Goal: Task Accomplishment & Management: Manage account settings

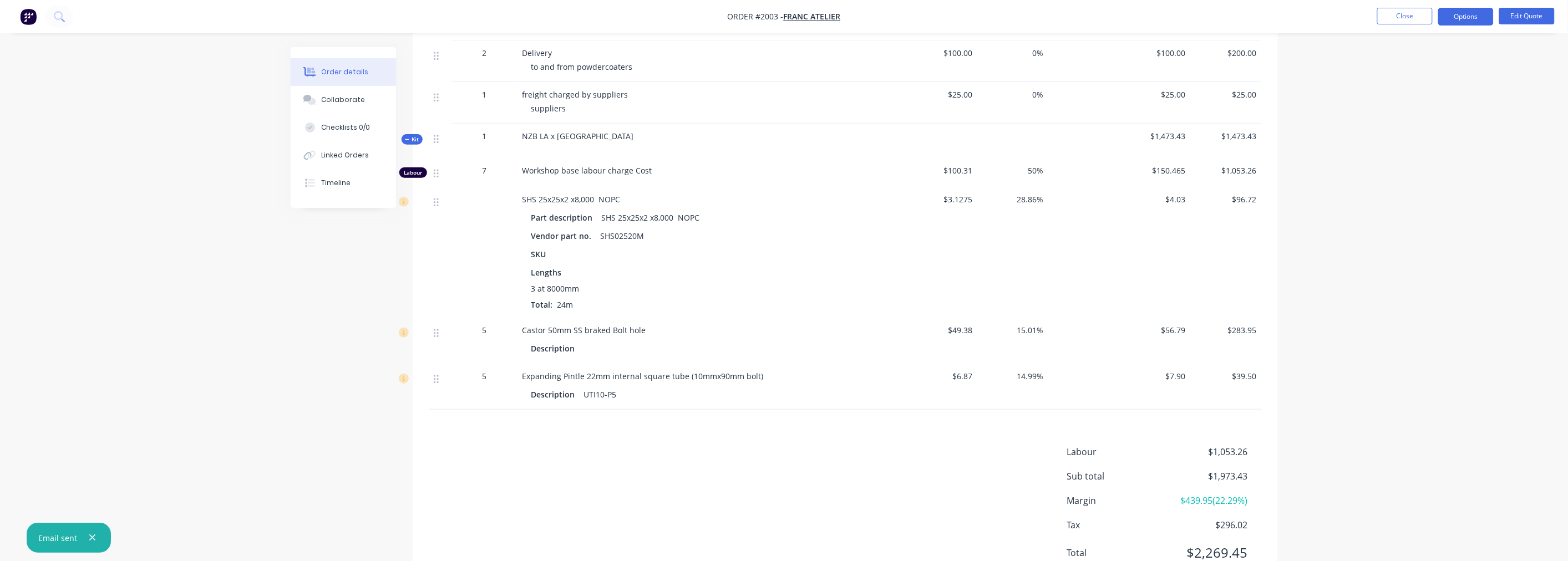
scroll to position [430, 0]
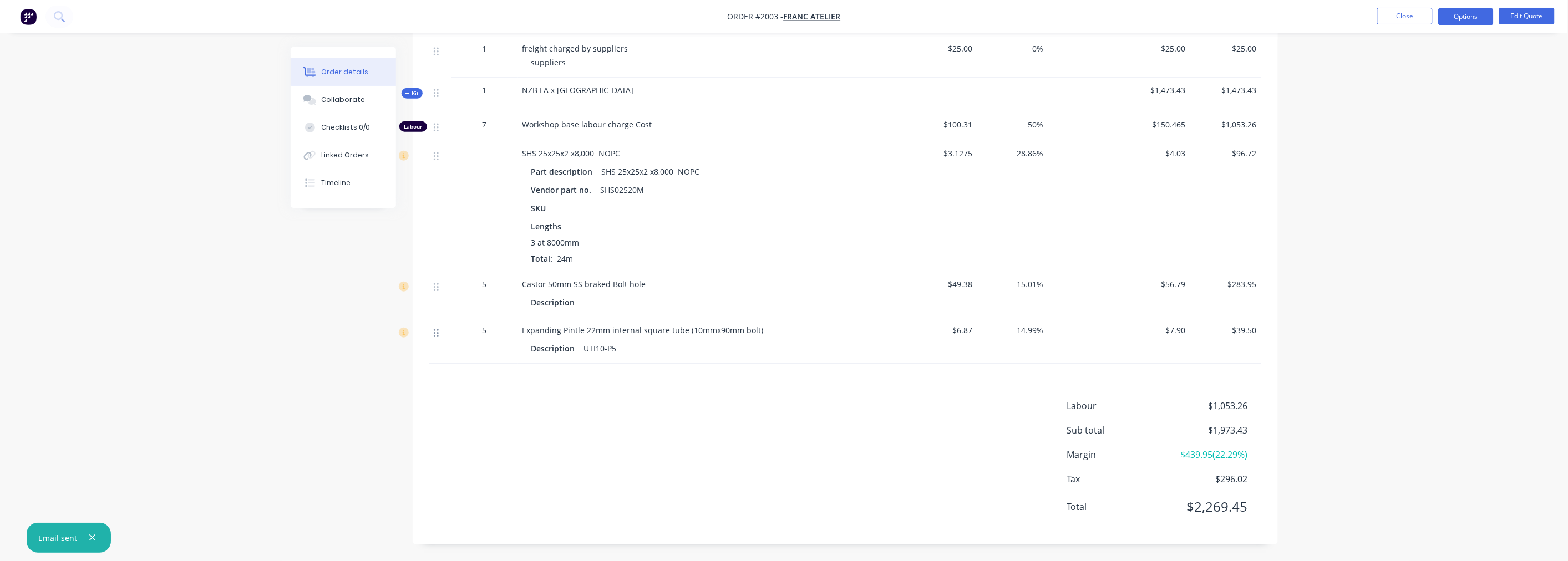
click at [433, 338] on icon at bounding box center [435, 333] width 5 height 10
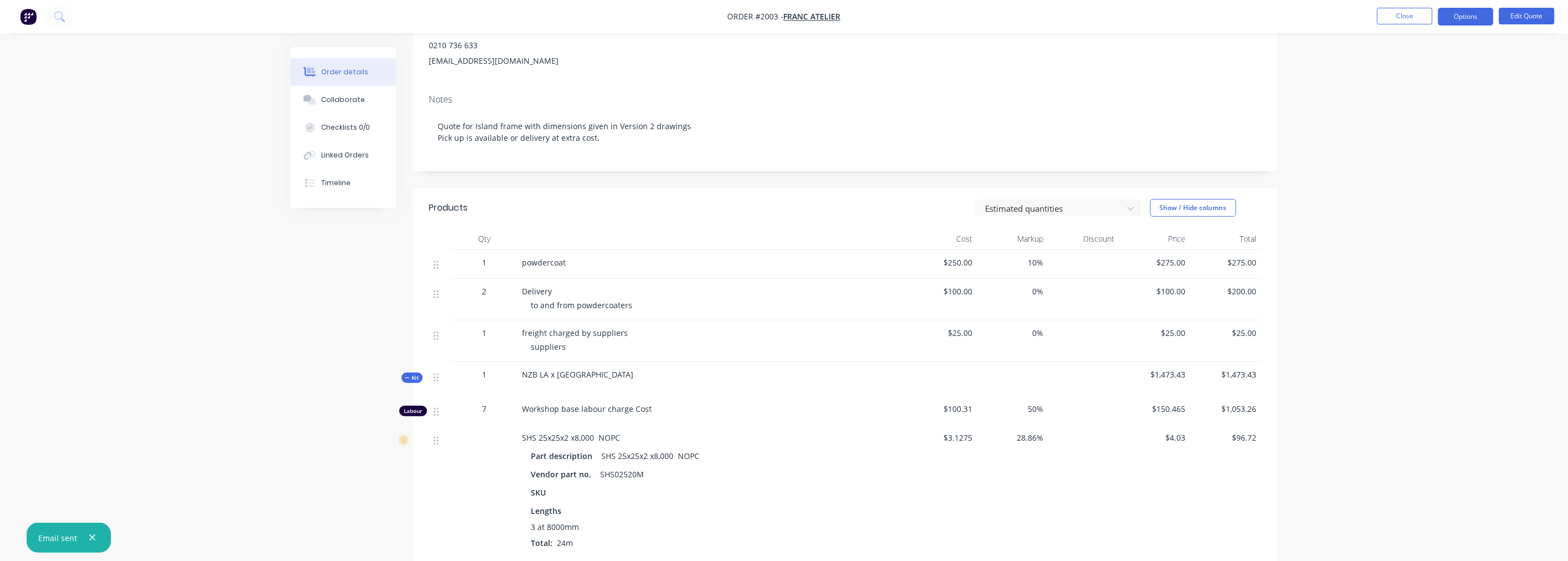
scroll to position [123, 0]
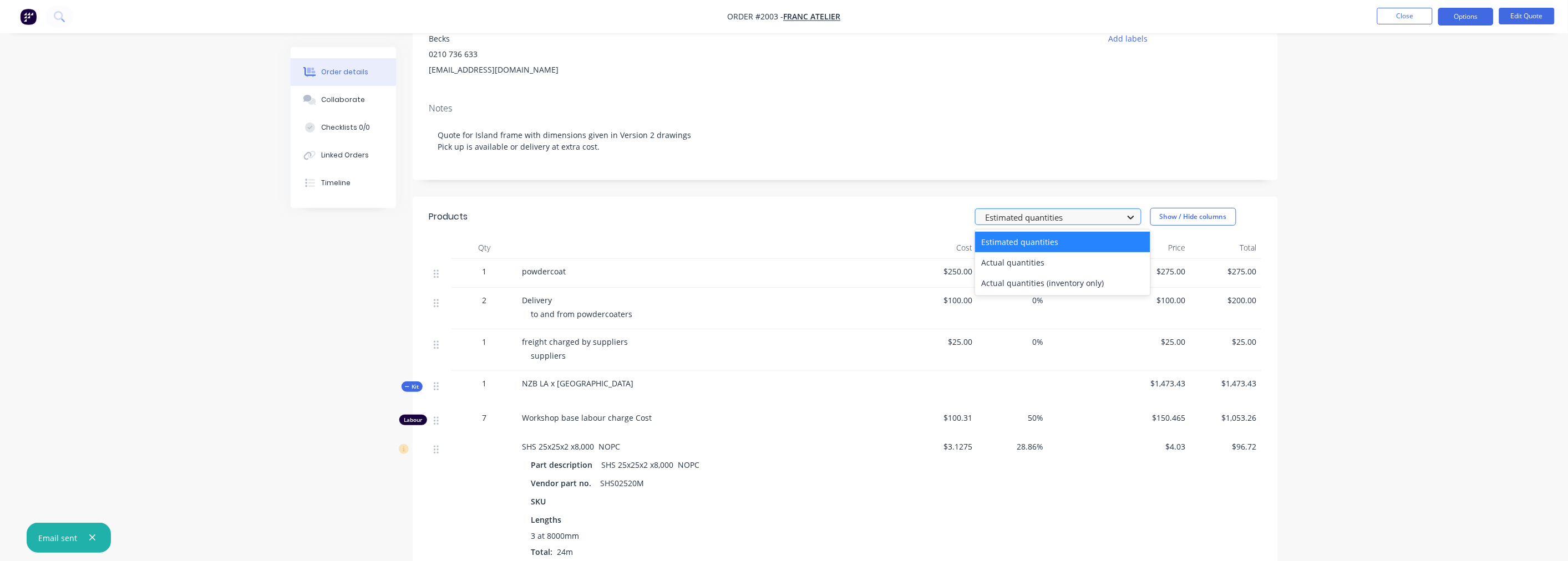
click at [1137, 219] on div at bounding box center [1130, 217] width 20 height 18
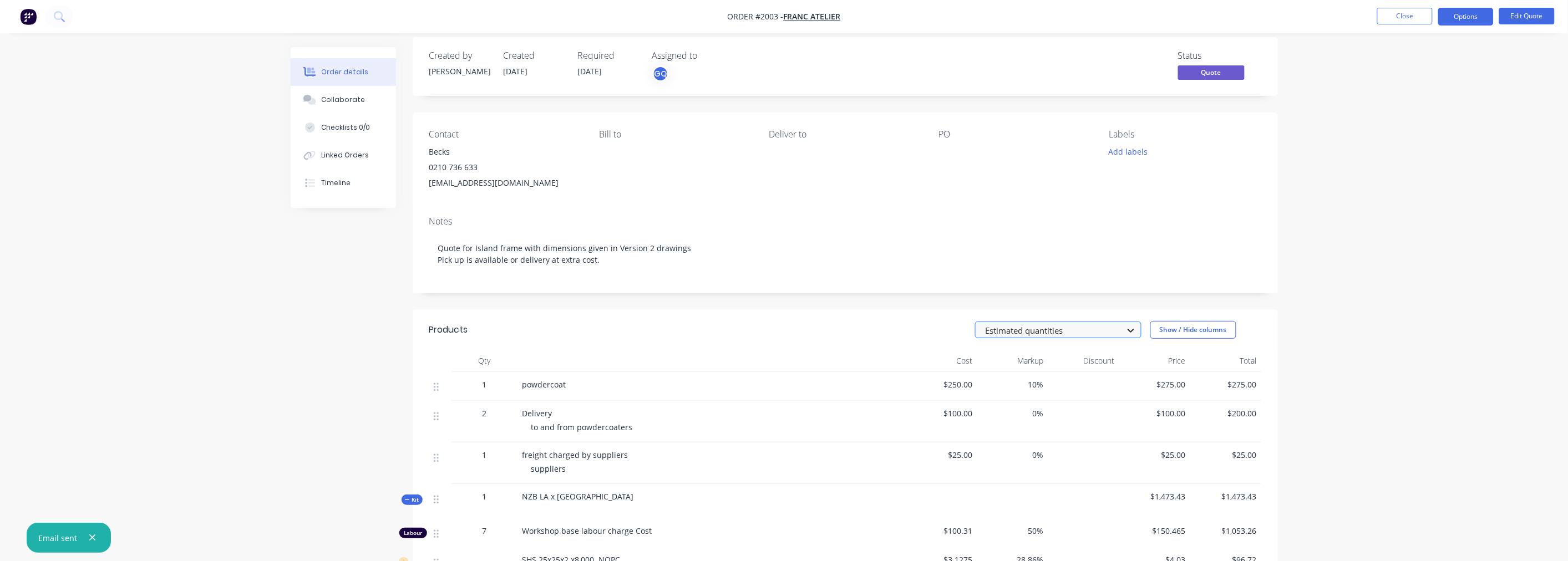
scroll to position [0, 0]
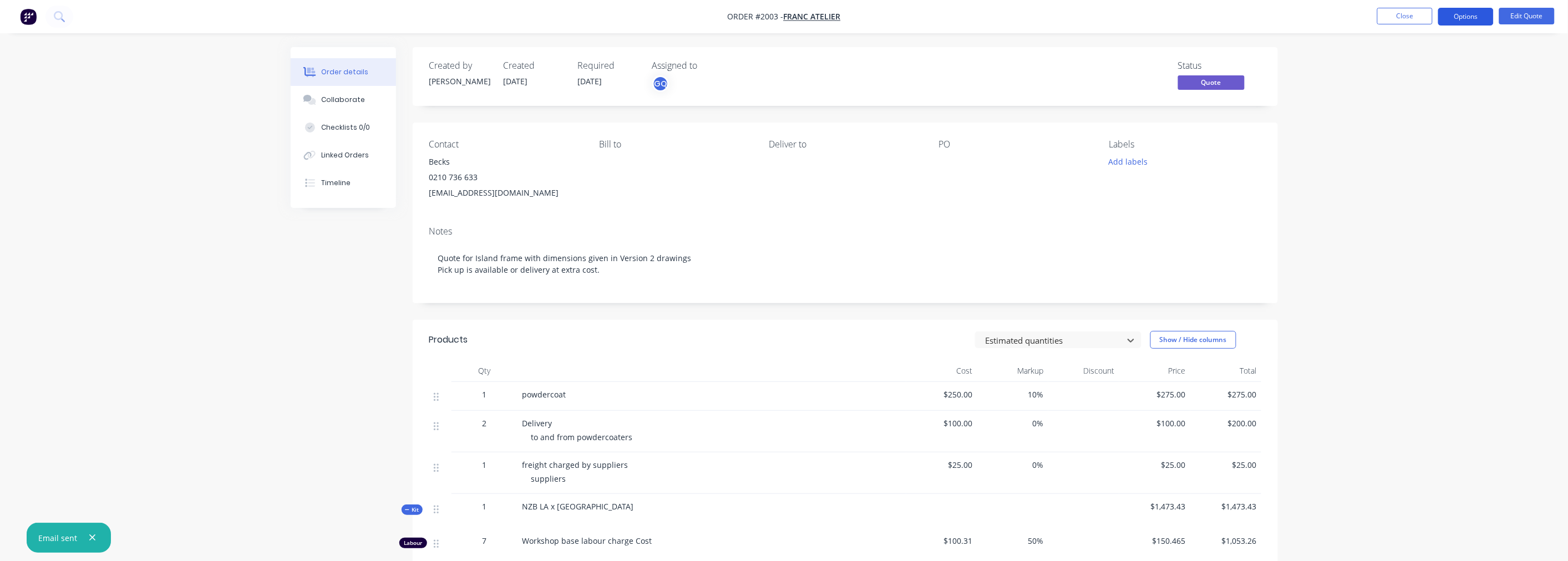
click at [1460, 15] on button "Options" at bounding box center [1466, 16] width 55 height 18
click at [1557, 15] on ul "Close Options Edit Quote" at bounding box center [1466, 16] width 204 height 18
click at [1517, 15] on button "Edit Quote" at bounding box center [1526, 15] width 55 height 16
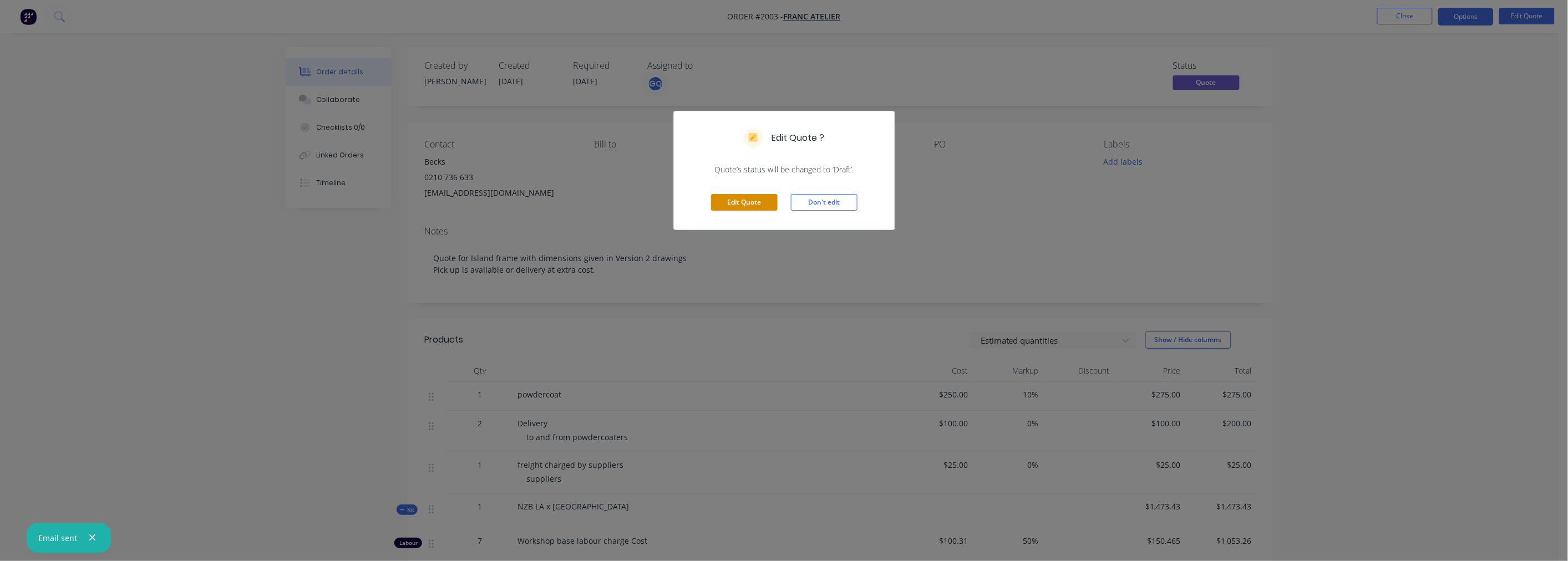
click at [767, 201] on button "Edit Quote" at bounding box center [744, 201] width 67 height 16
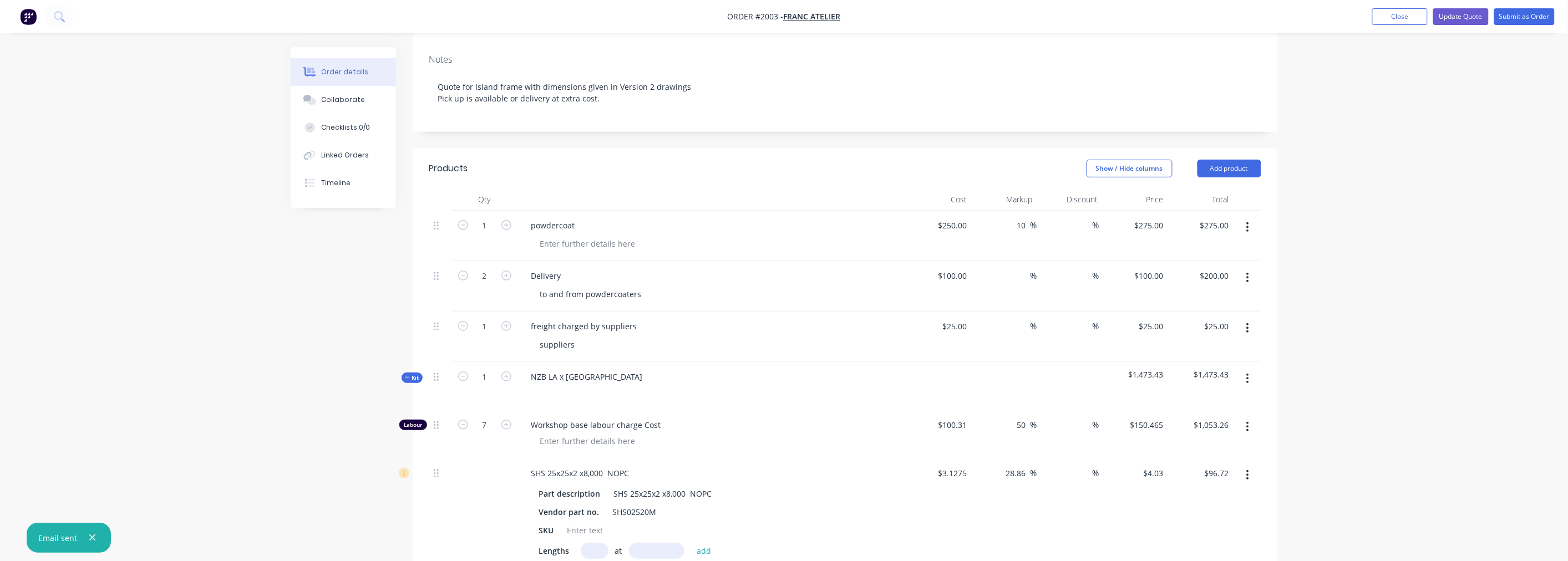
scroll to position [184, 0]
click at [1162, 164] on button "Show / Hide columns" at bounding box center [1129, 173] width 86 height 18
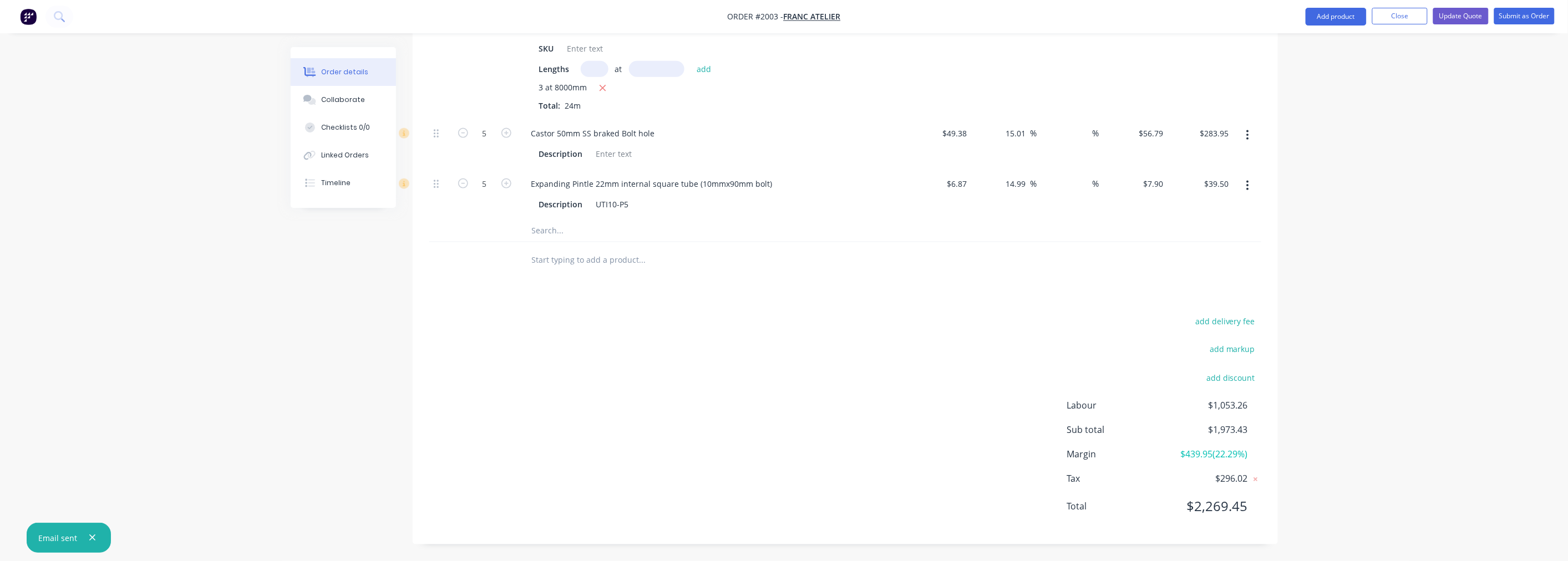
scroll to position [678, 0]
click at [1227, 350] on button "add markup" at bounding box center [1232, 349] width 57 height 15
click at [1223, 353] on input at bounding box center [1218, 353] width 50 height 16
type input "10"
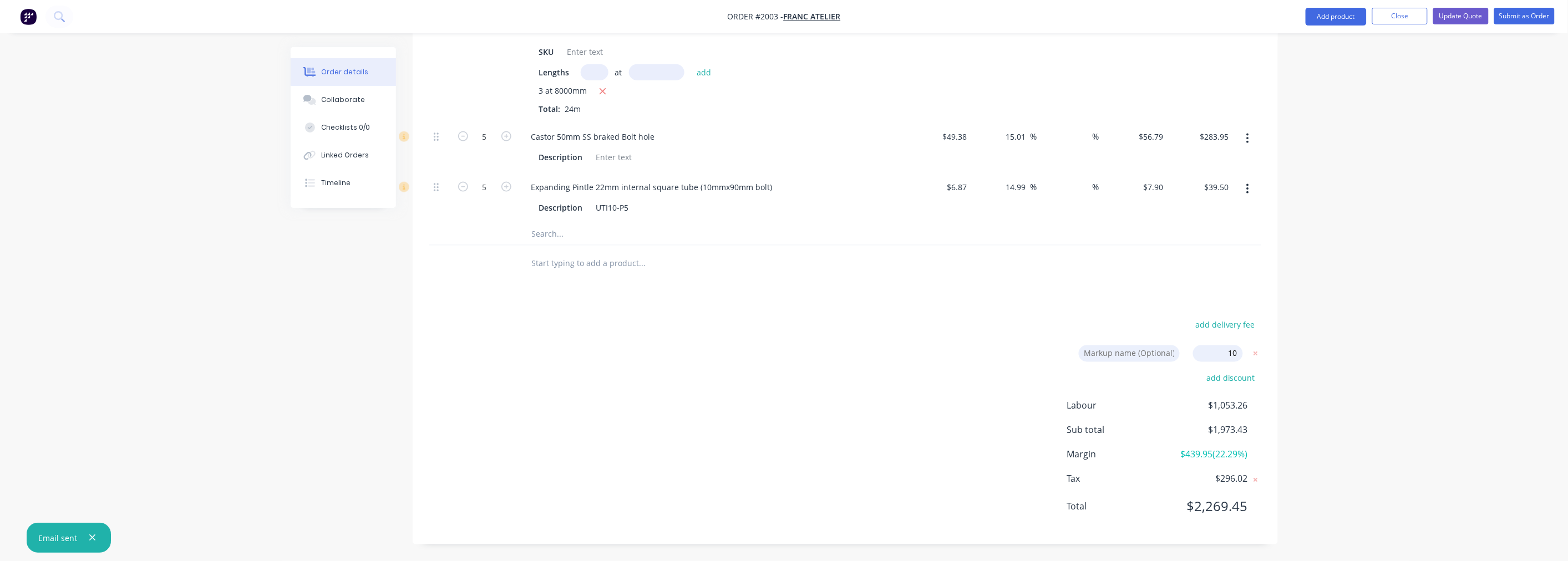
click button "add discount" at bounding box center [1230, 379] width 60 height 15
click at [993, 403] on div "add delivery fee Markup name (Optional) 10 10 0% Discount name (Optional) 0% La…" at bounding box center [846, 424] width 832 height 208
click at [1253, 380] on icon at bounding box center [1256, 383] width 11 height 11
click at [988, 389] on div "add delivery fee Markup name (Optional) 10 10 0% add discount Labour $1,053.26 …" at bounding box center [846, 422] width 832 height 211
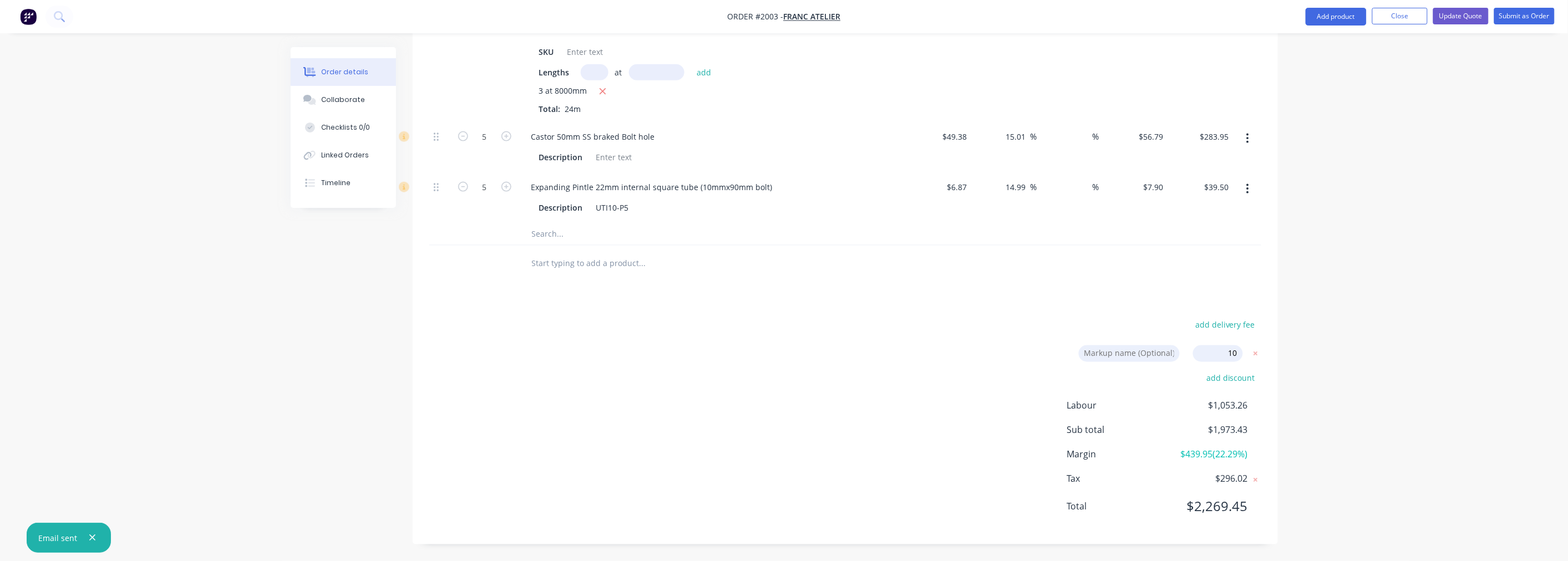
click at [844, 320] on div "add delivery fee Markup name (Optional) 10 10 0% add discount Labour $1,053.26 …" at bounding box center [846, 422] width 832 height 211
click at [1461, 18] on button "Update Quote" at bounding box center [1460, 15] width 55 height 16
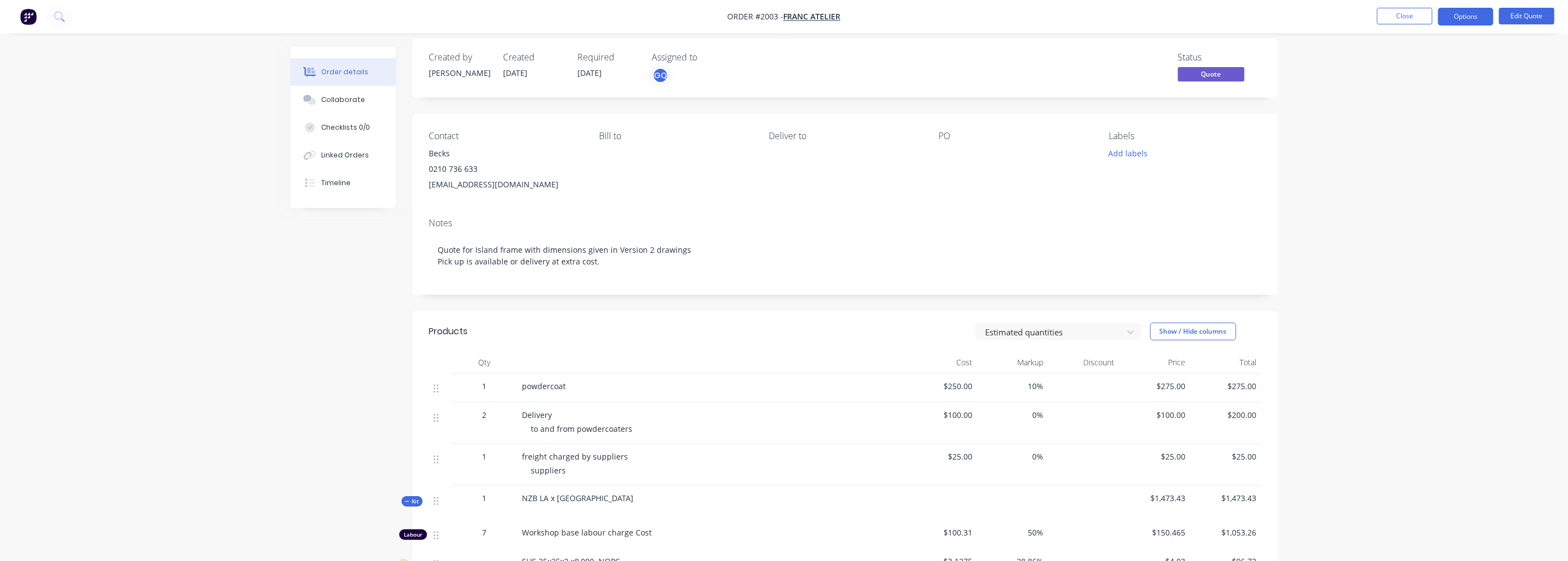
scroll to position [0, 0]
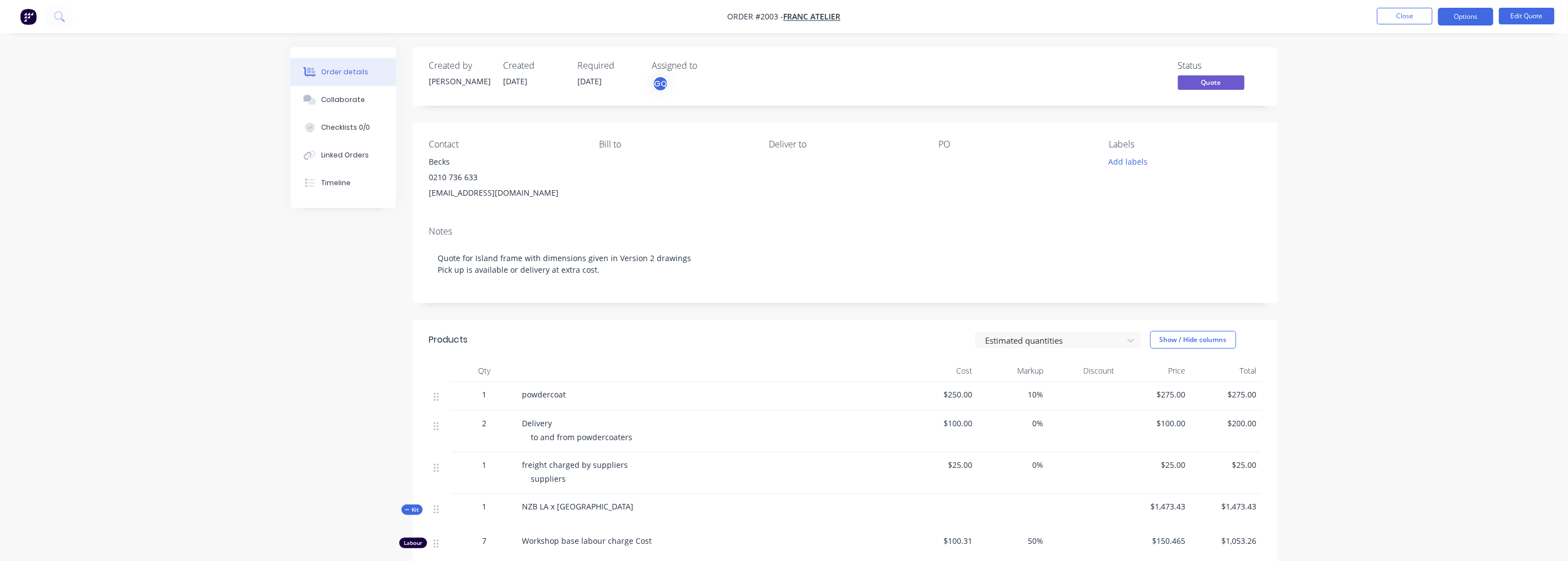
click at [1200, 85] on span "Quote" at bounding box center [1211, 82] width 67 height 14
click at [1514, 18] on button "Edit Quote" at bounding box center [1526, 15] width 55 height 16
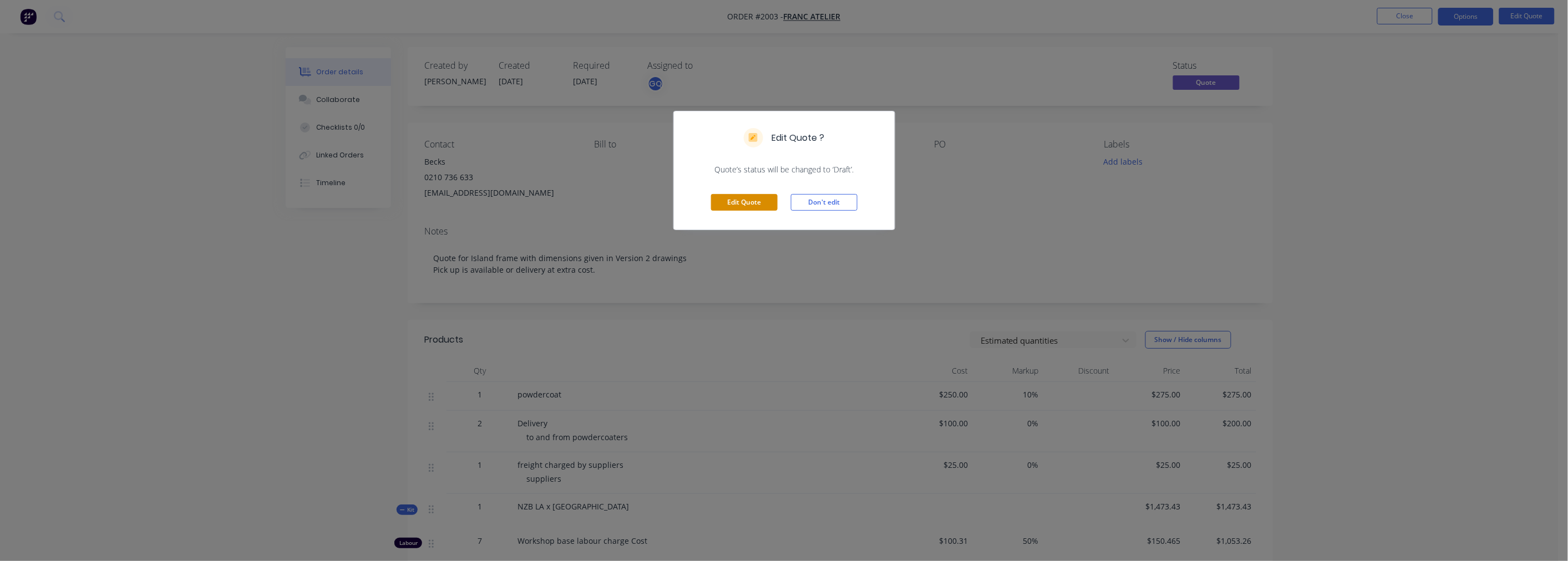
click at [733, 197] on button "Edit Quote" at bounding box center [744, 201] width 67 height 16
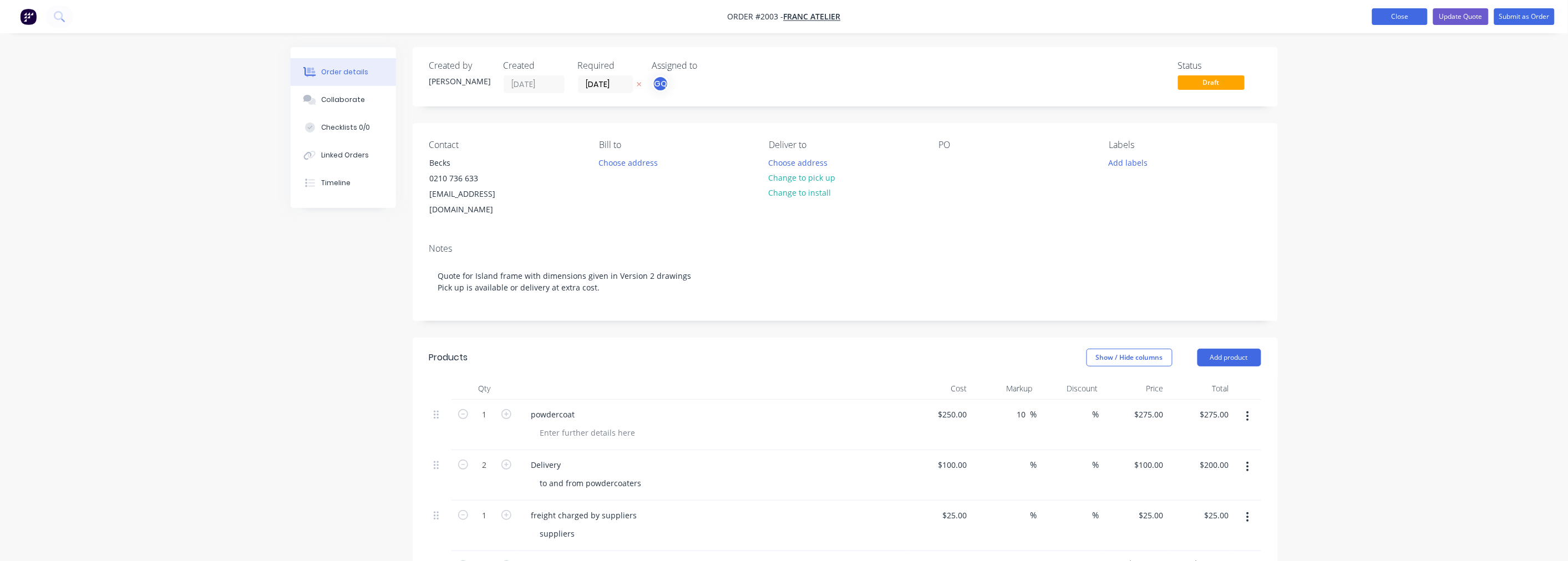
click at [1385, 18] on button "Close" at bounding box center [1399, 16] width 55 height 16
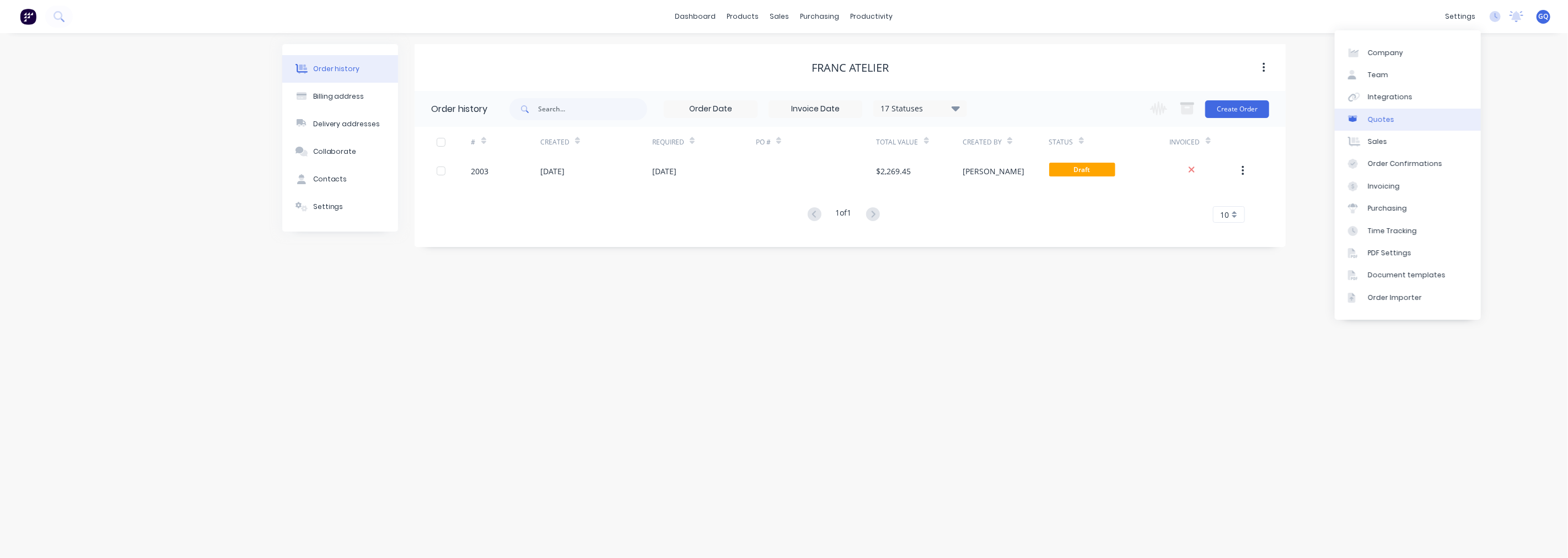
click at [1377, 117] on div "Quotes" at bounding box center [1382, 120] width 27 height 9
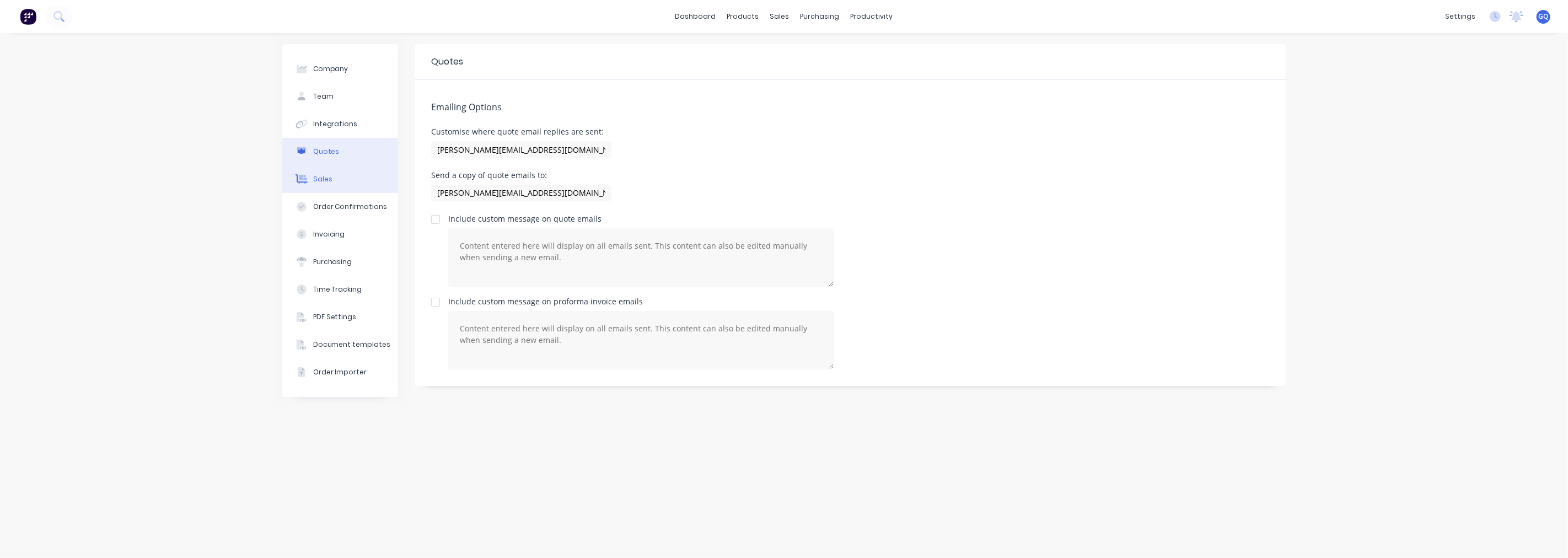
click at [306, 178] on icon at bounding box center [302, 179] width 9 height 9
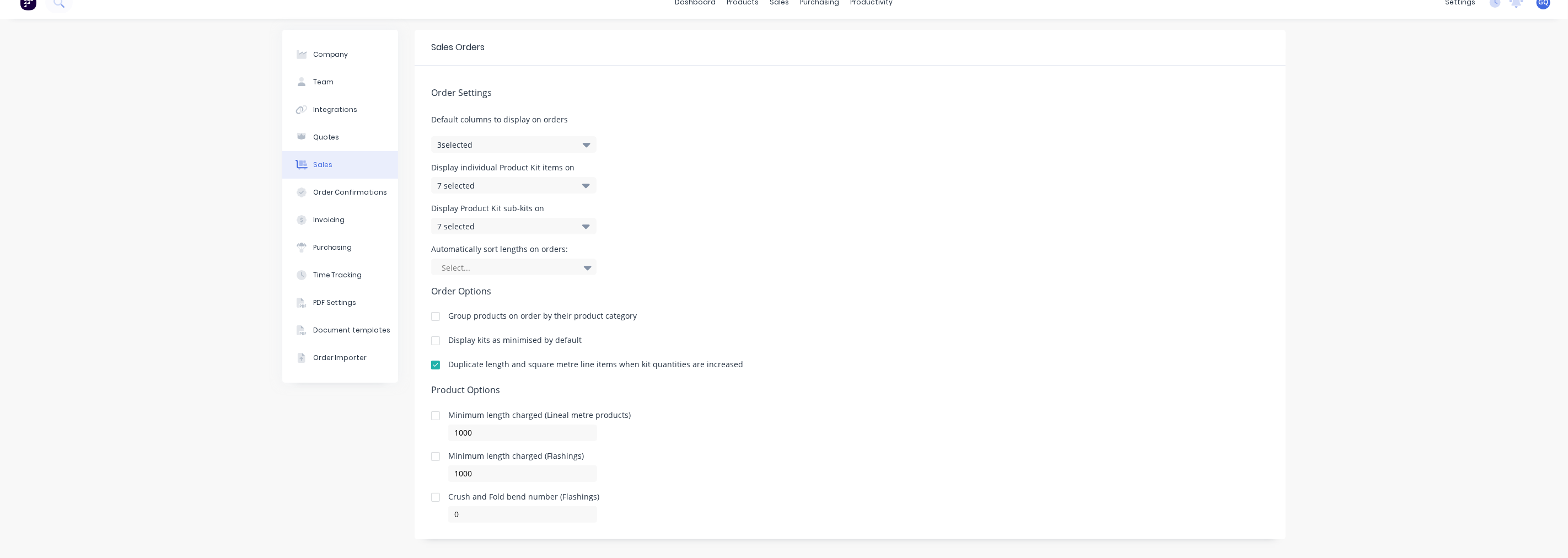
scroll to position [23, 0]
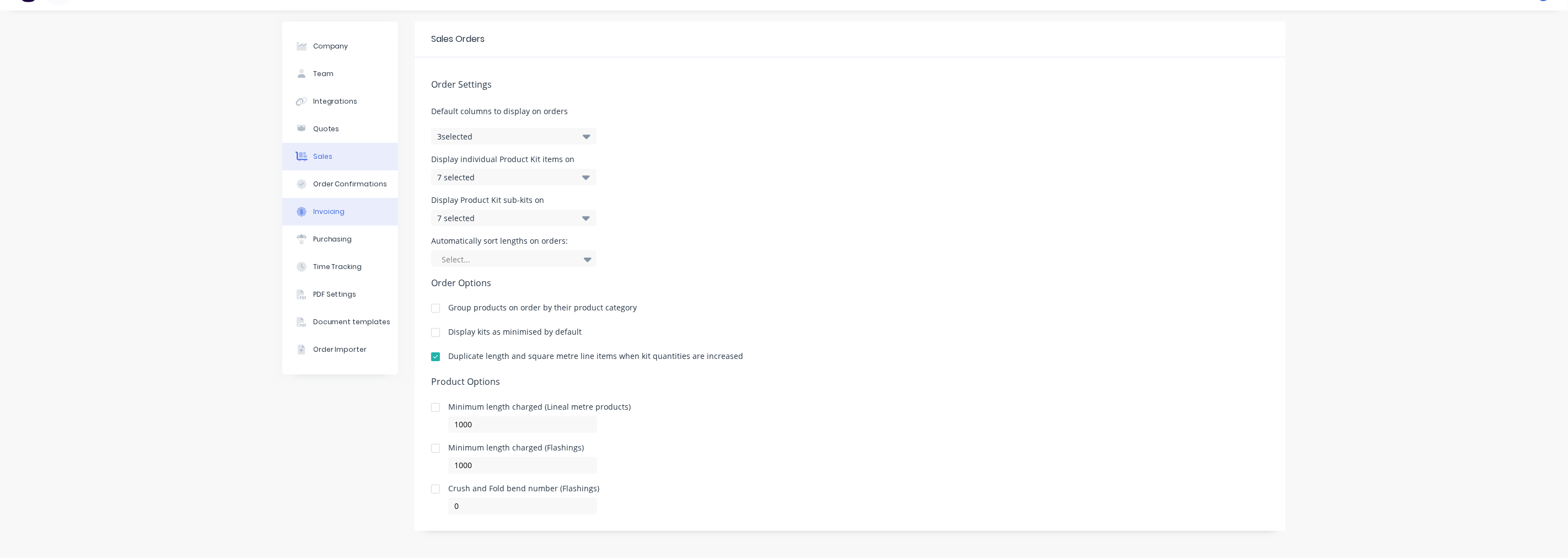
click at [351, 210] on button "Invoicing" at bounding box center [340, 212] width 116 height 28
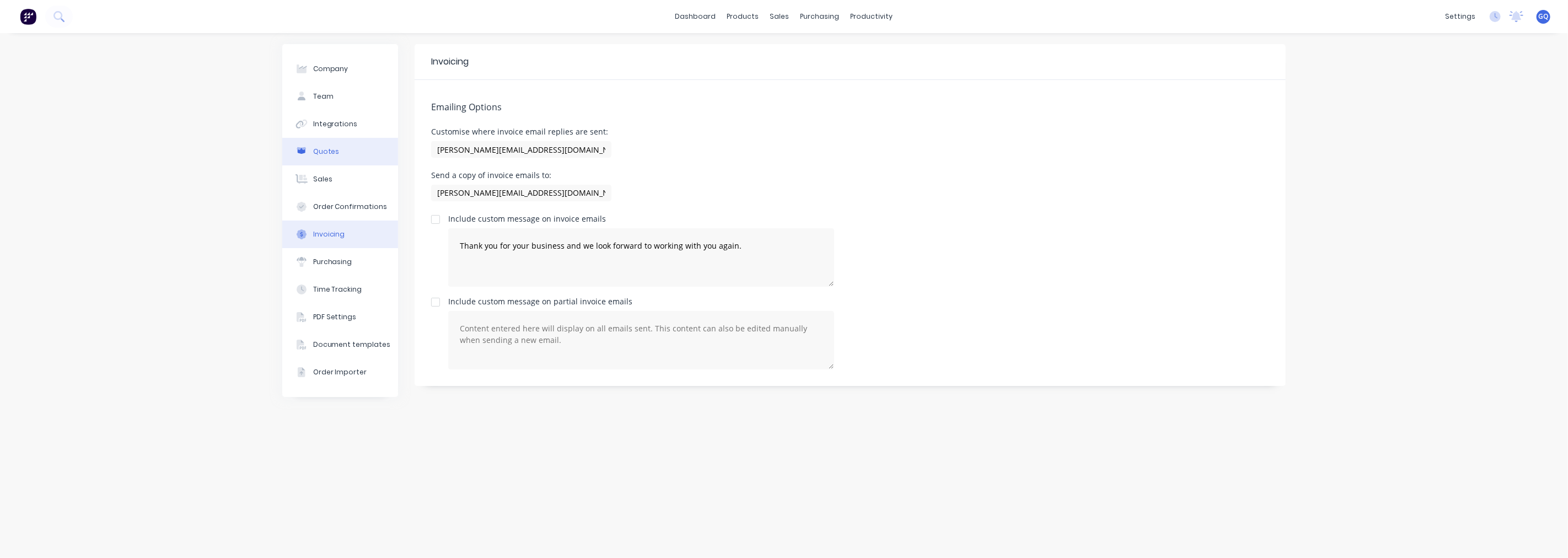
click at [327, 149] on div "Quotes" at bounding box center [327, 152] width 27 height 9
click at [791, 53] on div at bounding box center [786, 53] width 16 height 9
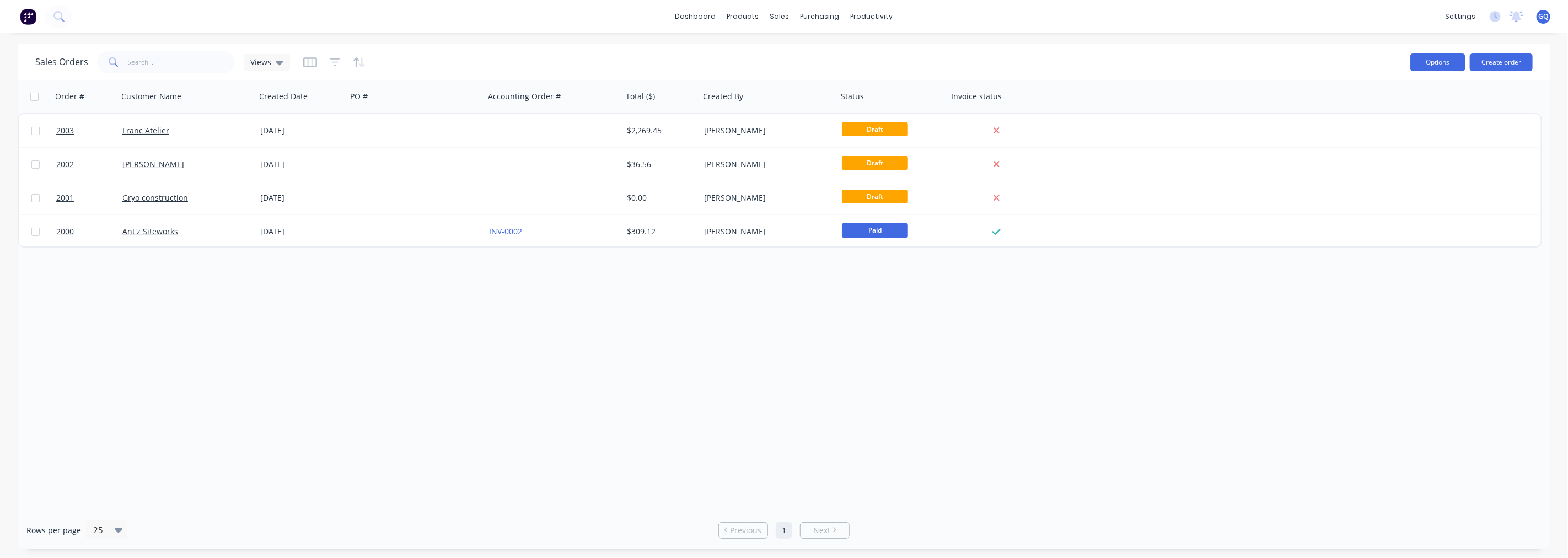
click at [1437, 58] on button "Options" at bounding box center [1438, 62] width 55 height 18
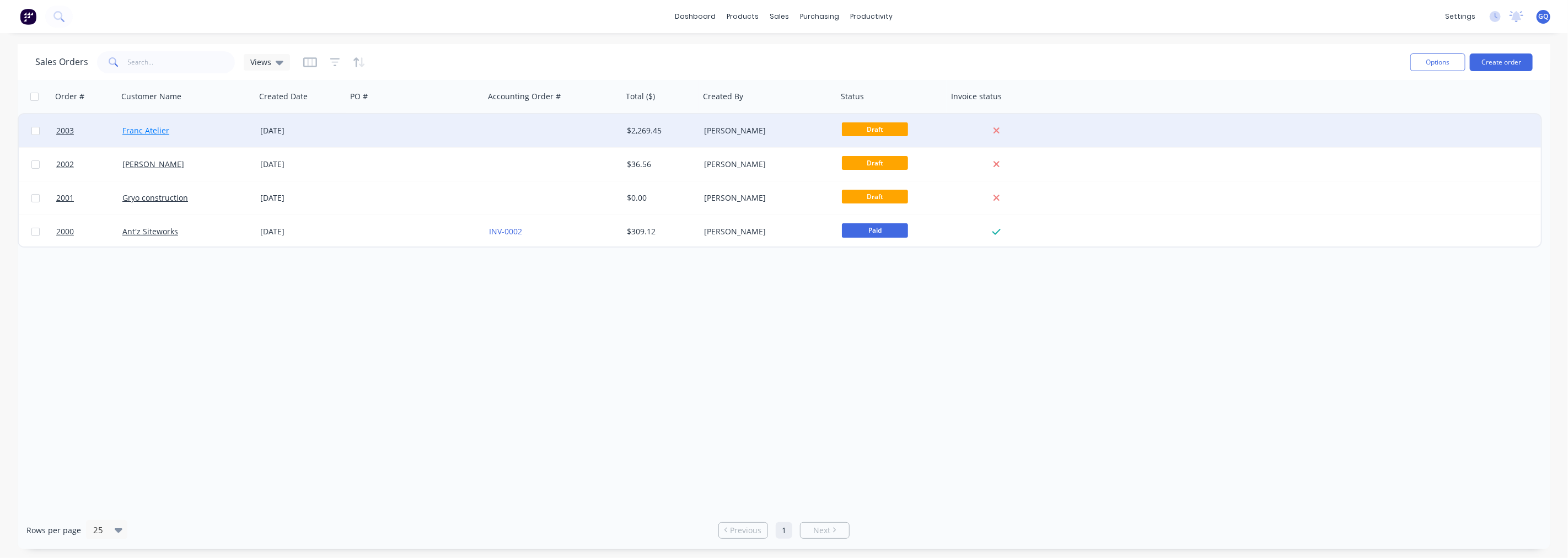
click at [159, 127] on link "Franc Atelier" at bounding box center [145, 130] width 47 height 10
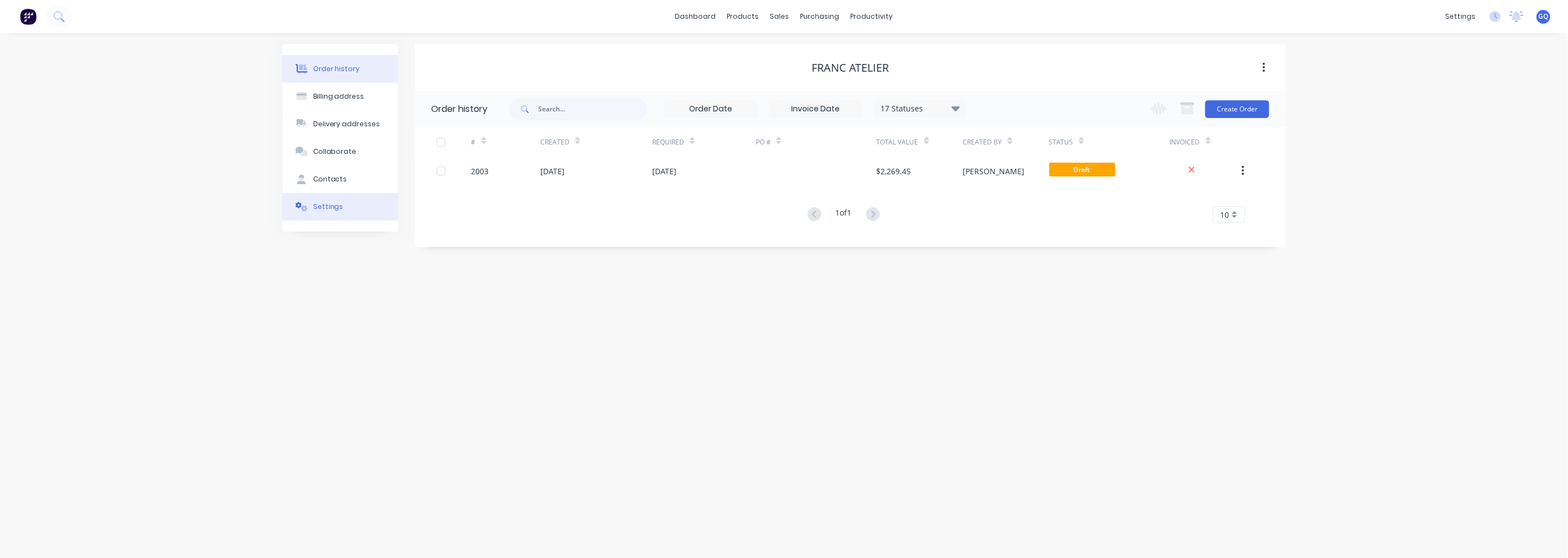
click at [302, 206] on icon at bounding box center [304, 209] width 7 height 6
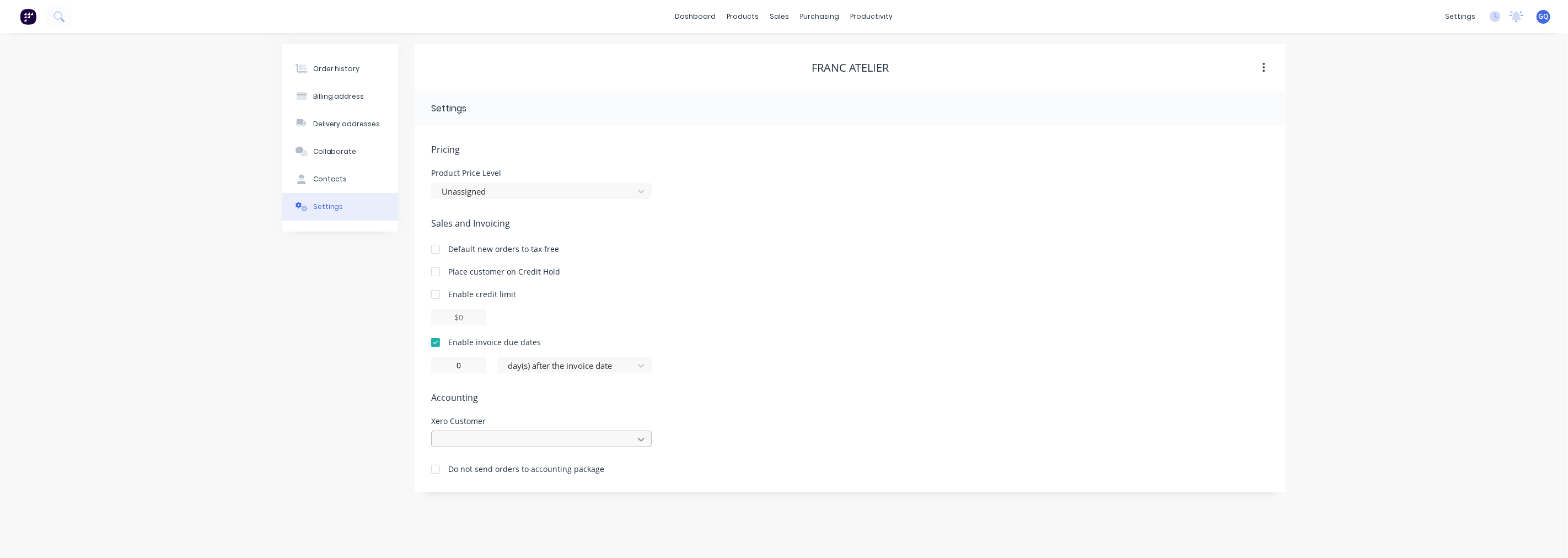
click at [638, 439] on icon at bounding box center [642, 439] width 11 height 11
type input "franc"
click at [552, 481] on div "Franc Atelier" at bounding box center [541, 484] width 220 height 20
click at [332, 178] on div "Contacts" at bounding box center [330, 179] width 34 height 9
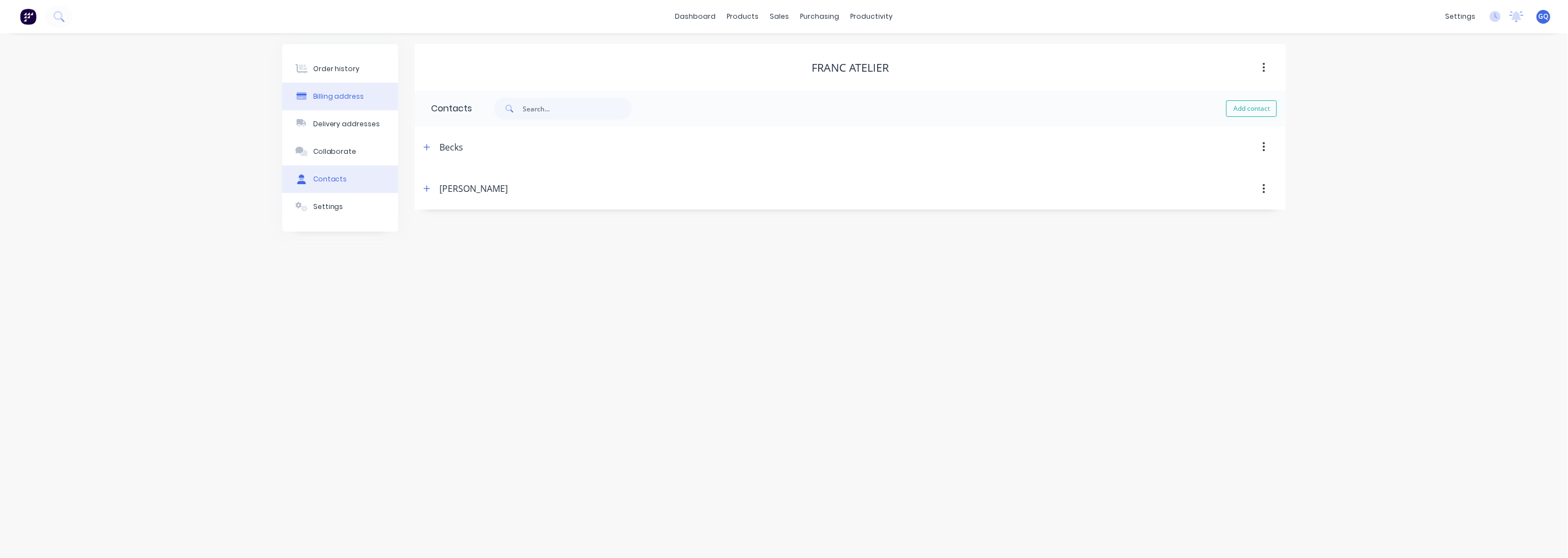
click at [332, 100] on div "Billing address" at bounding box center [339, 96] width 51 height 9
select select "NZ"
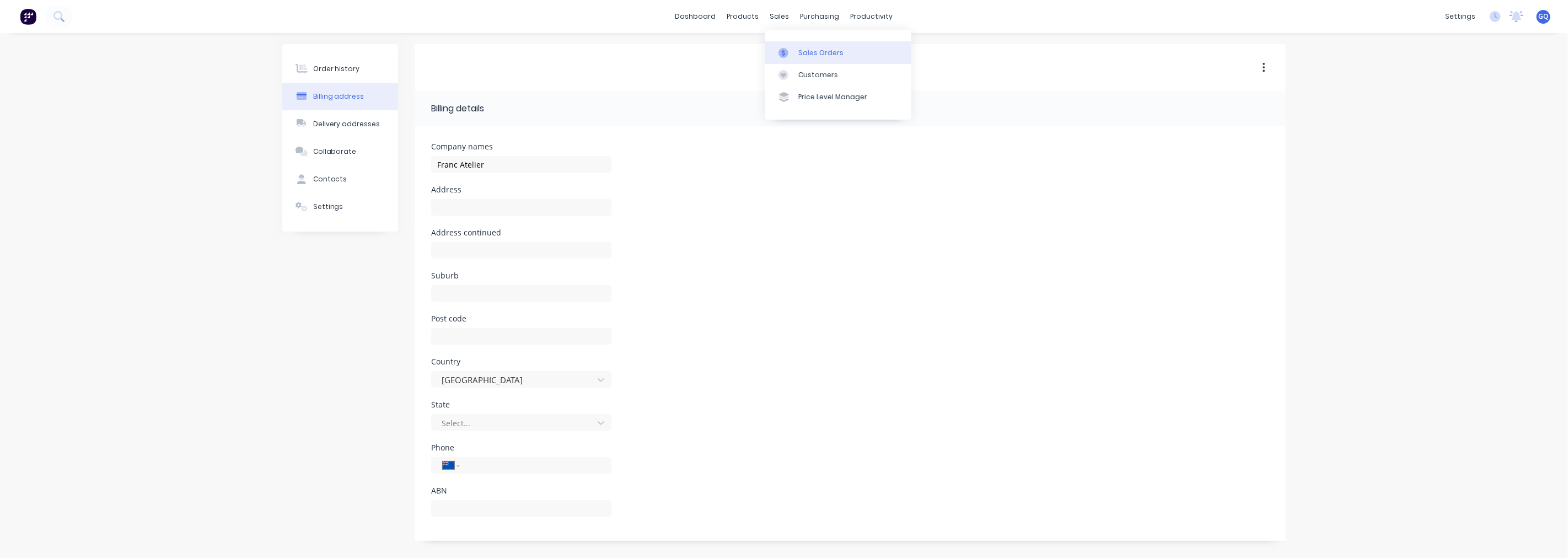
click at [791, 63] on link "Sales Orders" at bounding box center [838, 52] width 146 height 22
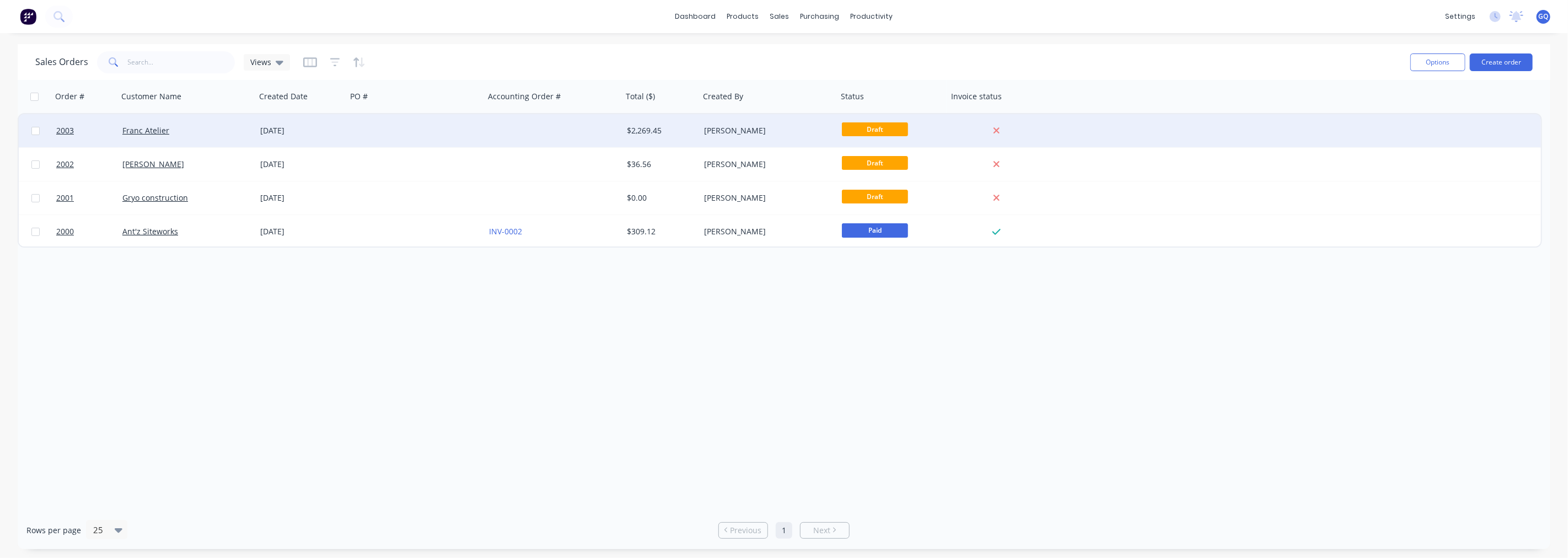
click at [157, 122] on div "Franc Atelier" at bounding box center [186, 130] width 138 height 33
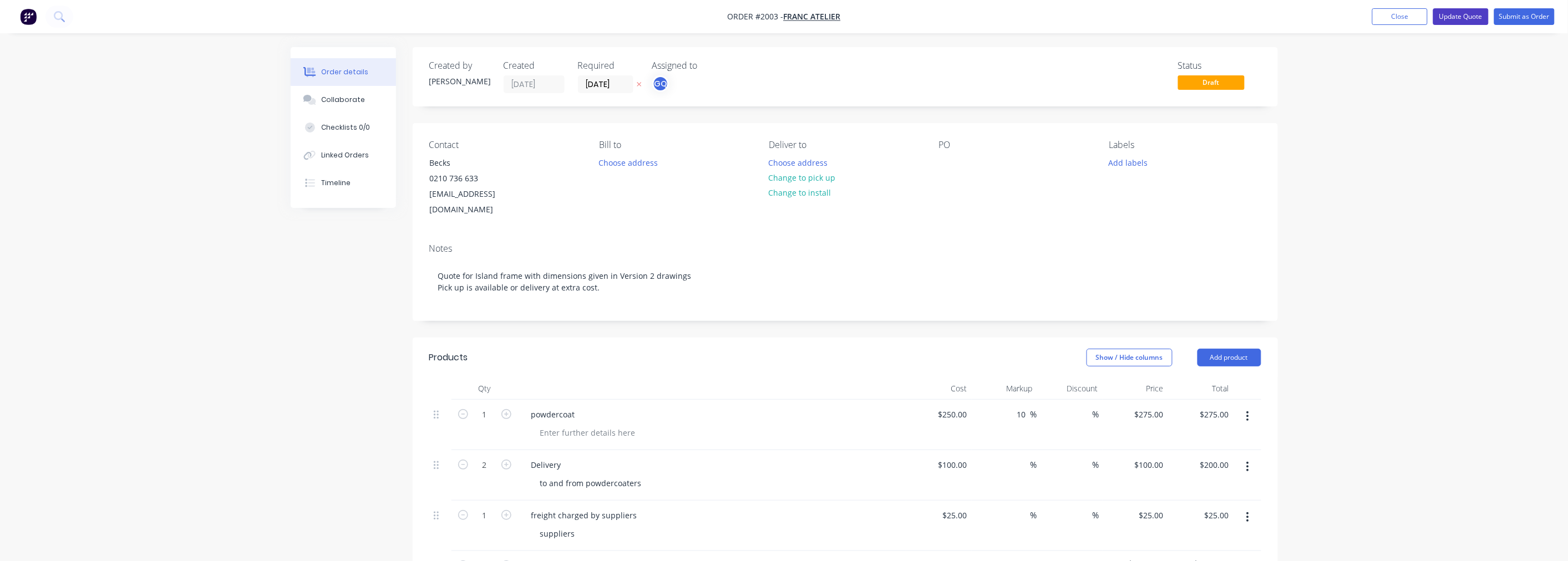
click at [1475, 23] on button "Update Quote" at bounding box center [1460, 16] width 55 height 16
